Goal: Information Seeking & Learning: Learn about a topic

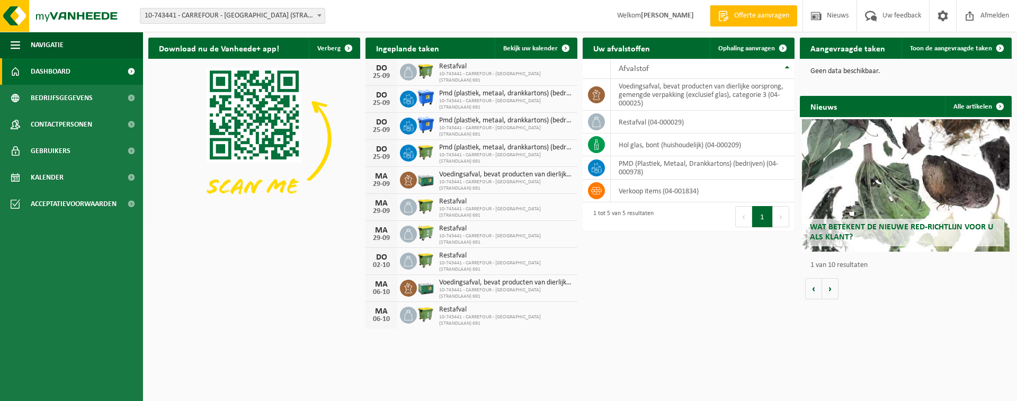
click at [907, 236] on h2 "Wat betekent de nieuwe RED-richtlijn voor u als klant?" at bounding box center [905, 233] width 197 height 28
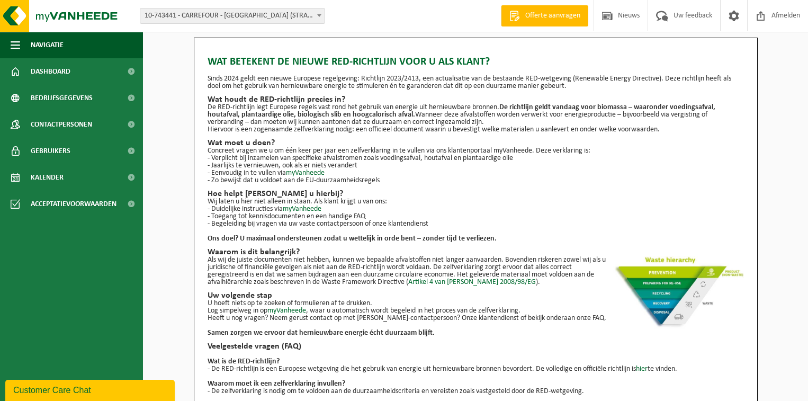
click at [764, 124] on div "Wat betekent de nieuwe RED-richtlijn voor u als klant? Sinds 2024 geldt een nie…" at bounding box center [475, 270] width 665 height 464
click at [807, 121] on div "Wat betekent de nieuwe RED-richtlijn voor u als klant? Sinds 2024 geldt een nie…" at bounding box center [475, 270] width 665 height 464
click at [86, 180] on link "Kalender" at bounding box center [71, 177] width 143 height 26
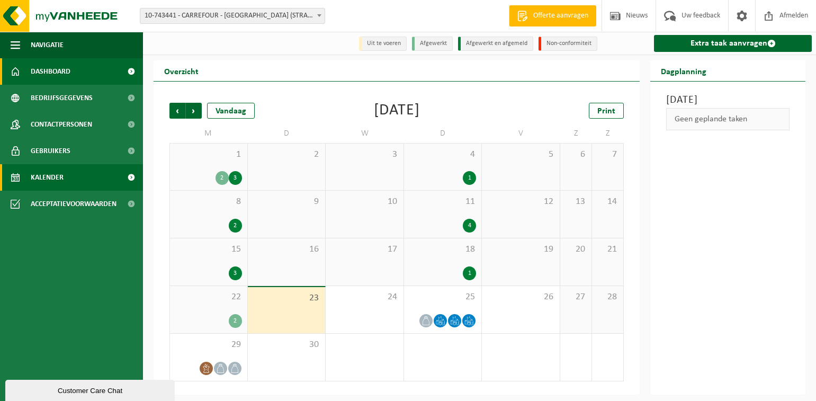
click at [117, 73] on link "Dashboard" at bounding box center [71, 71] width 143 height 26
